Goal: Task Accomplishment & Management: Use online tool/utility

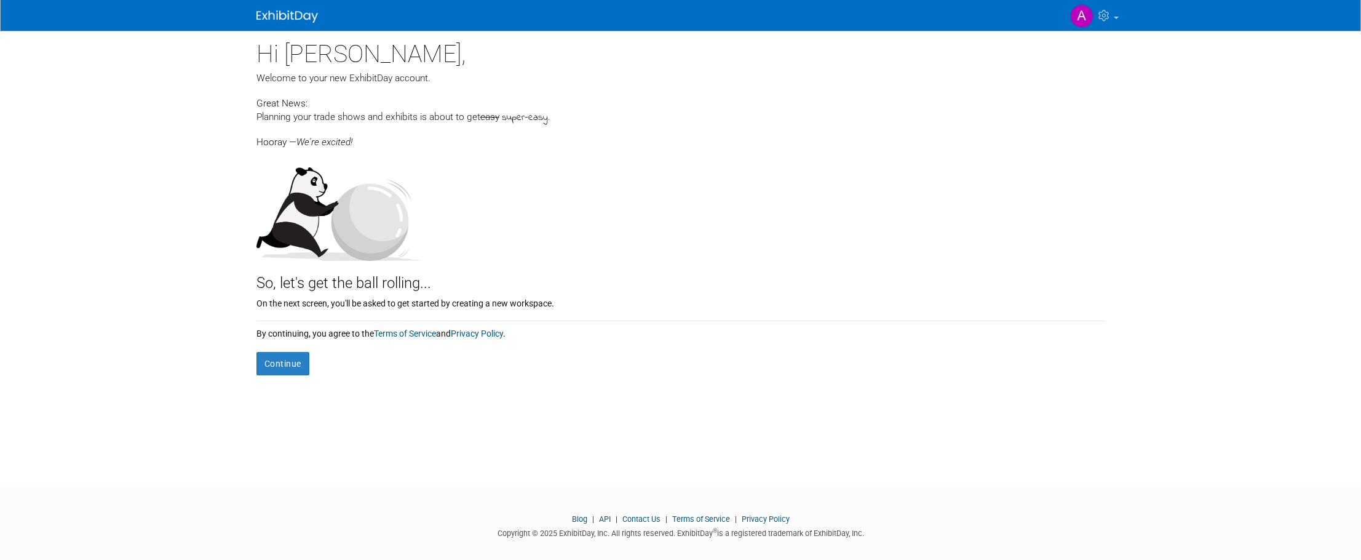
click at [720, 200] on div at bounding box center [680, 205] width 849 height 112
click at [282, 367] on button "Continue" at bounding box center [282, 363] width 53 height 23
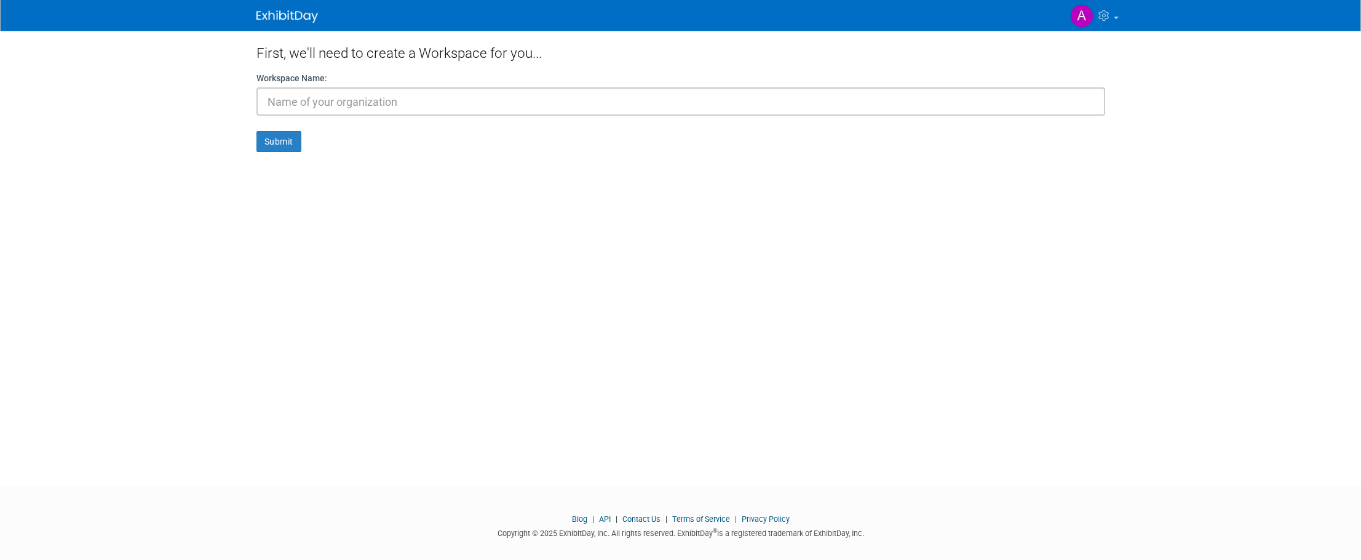
click at [298, 92] on input "text" at bounding box center [680, 101] width 849 height 28
type input "MIZU"
click at [256, 131] on button "Submit" at bounding box center [278, 141] width 45 height 21
